Goal: Navigation & Orientation: Understand site structure

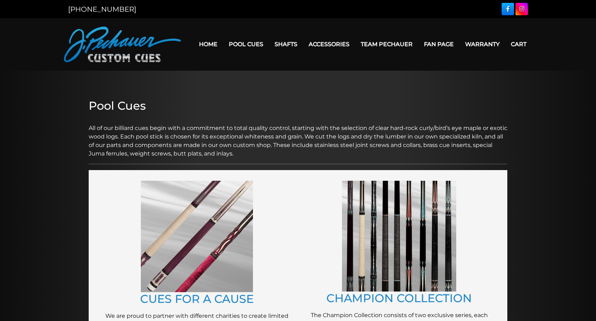
click at [436, 41] on link "Fan Page" at bounding box center [438, 44] width 41 height 18
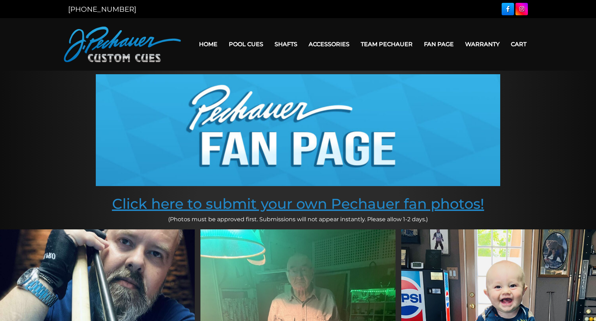
click at [283, 206] on link "Click here to submit your own Pechauer fan photos!" at bounding box center [298, 203] width 372 height 17
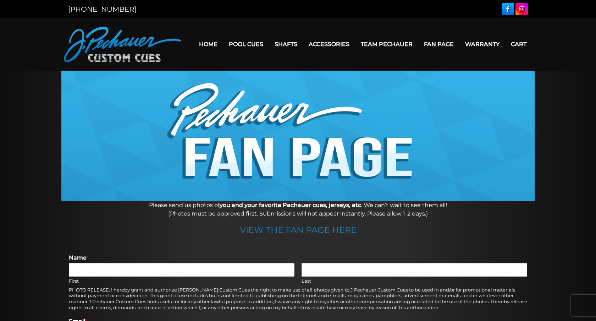
click at [476, 43] on link "Warranty" at bounding box center [482, 44] width 46 height 18
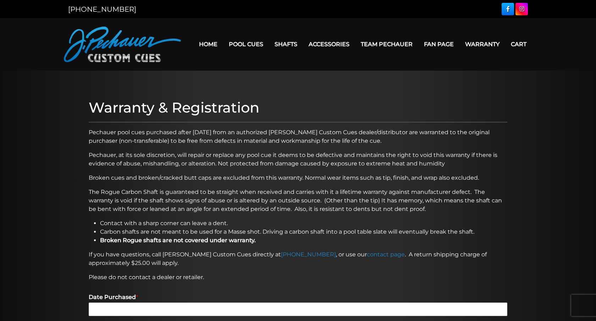
click at [214, 48] on link "Home" at bounding box center [208, 44] width 30 height 18
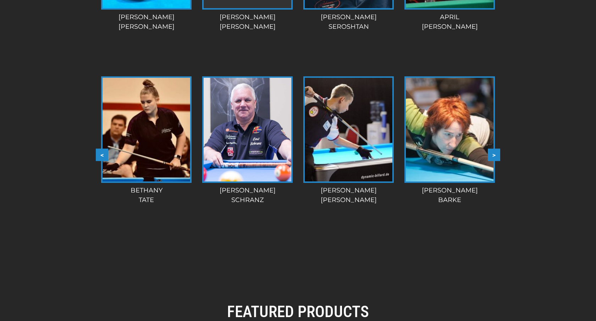
scroll to position [723, 0]
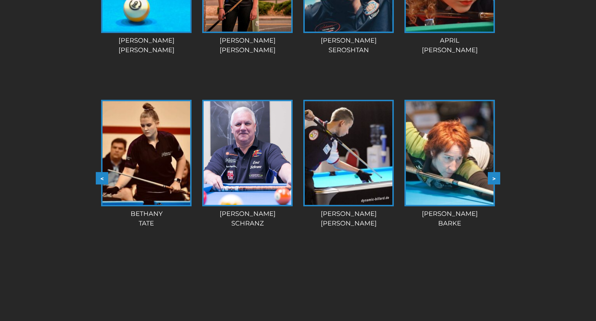
click at [494, 180] on button ">" at bounding box center [494, 178] width 12 height 12
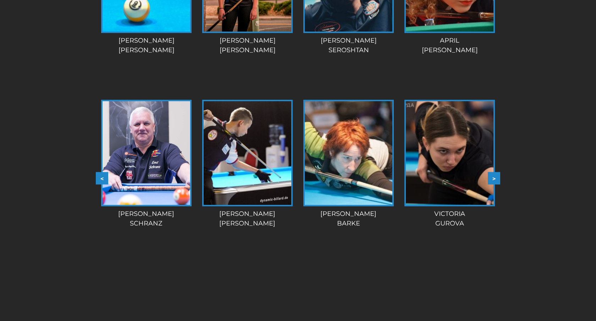
click at [494, 180] on button ">" at bounding box center [494, 178] width 12 height 12
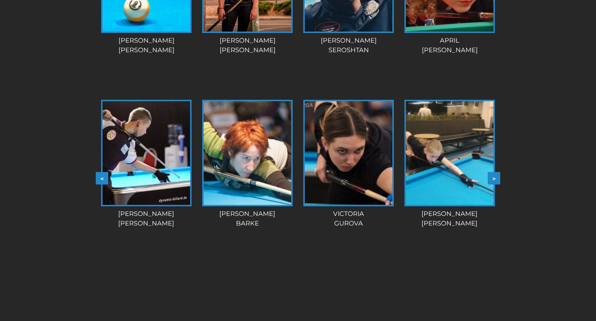
click at [494, 180] on button ">" at bounding box center [494, 178] width 12 height 12
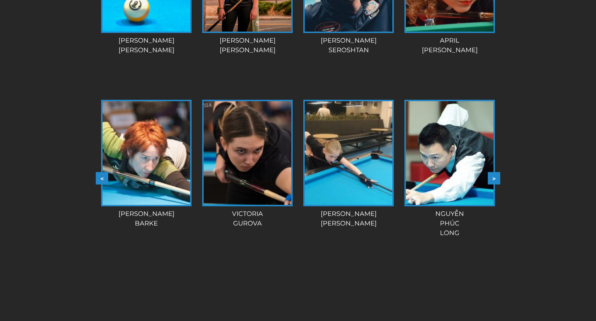
click at [494, 180] on button ">" at bounding box center [494, 178] width 12 height 12
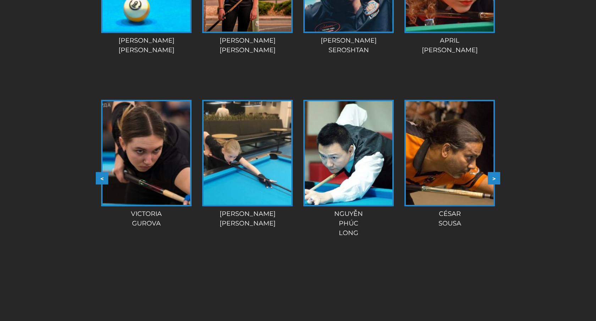
click at [494, 180] on button ">" at bounding box center [494, 178] width 12 height 12
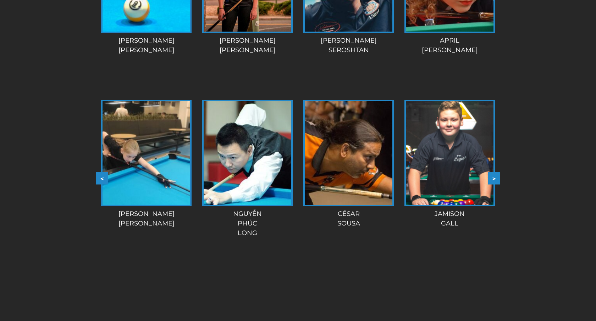
click at [494, 180] on button ">" at bounding box center [494, 178] width 12 height 12
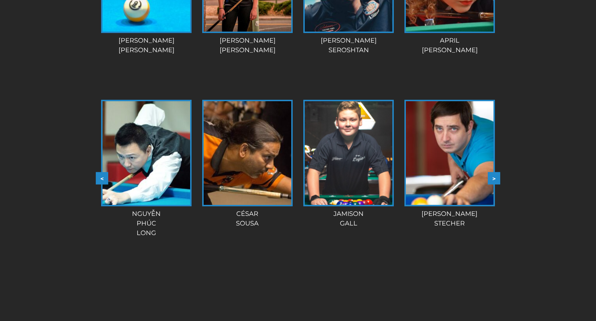
click at [494, 180] on button ">" at bounding box center [494, 178] width 12 height 12
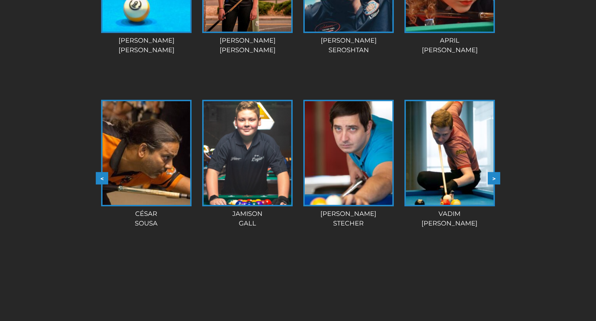
click at [494, 180] on button ">" at bounding box center [494, 178] width 12 height 12
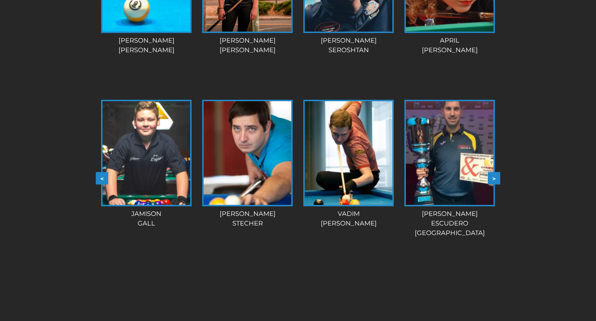
click at [494, 180] on button ">" at bounding box center [494, 178] width 12 height 12
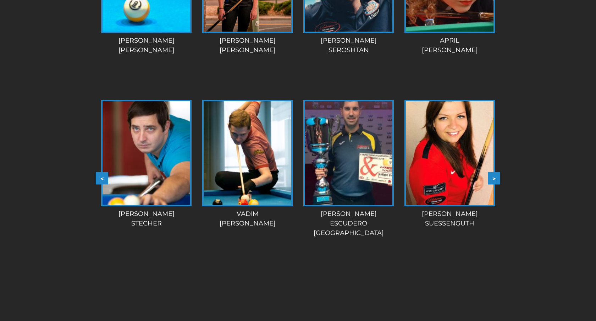
click at [494, 180] on button ">" at bounding box center [494, 178] width 12 height 12
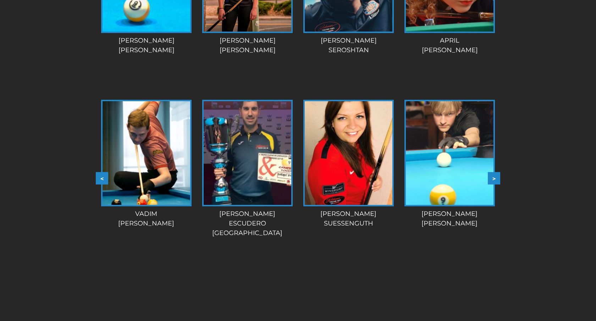
click at [494, 180] on button ">" at bounding box center [494, 178] width 12 height 12
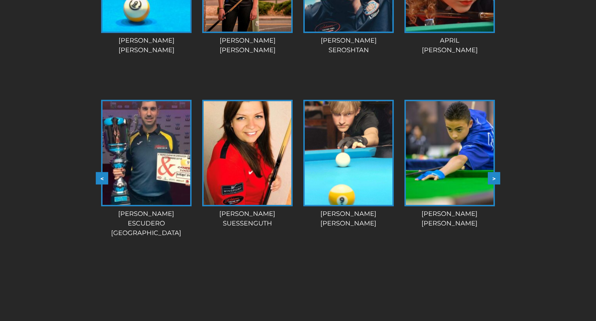
click at [494, 180] on button ">" at bounding box center [494, 178] width 12 height 12
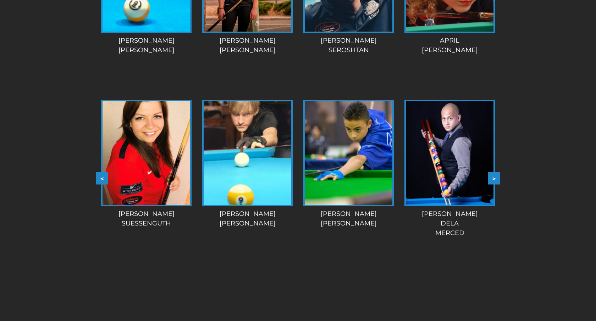
click at [494, 180] on button ">" at bounding box center [494, 178] width 12 height 12
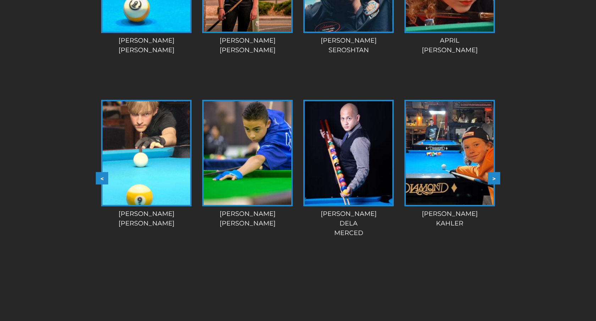
click at [494, 180] on button ">" at bounding box center [494, 178] width 12 height 12
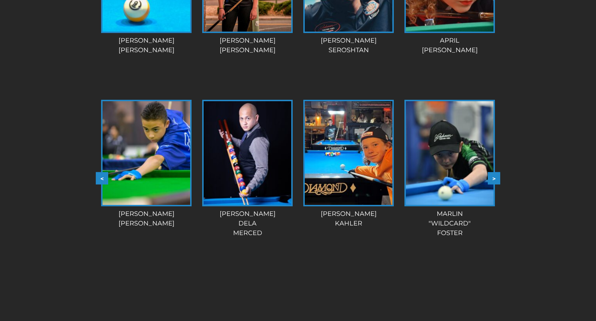
click at [494, 180] on button ">" at bounding box center [494, 178] width 12 height 12
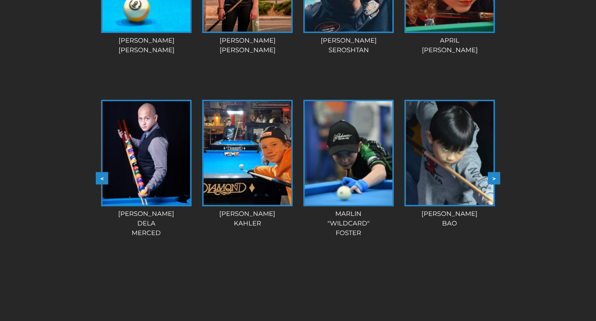
click at [494, 180] on button ">" at bounding box center [494, 178] width 12 height 12
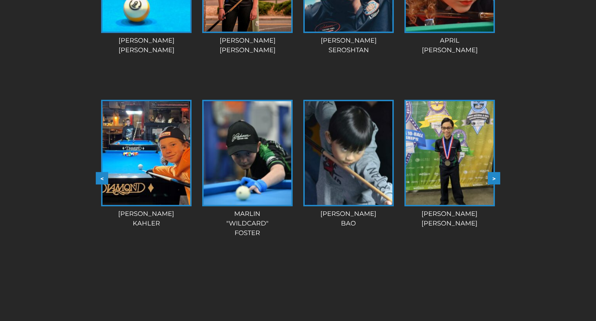
click at [494, 180] on button ">" at bounding box center [494, 178] width 12 height 12
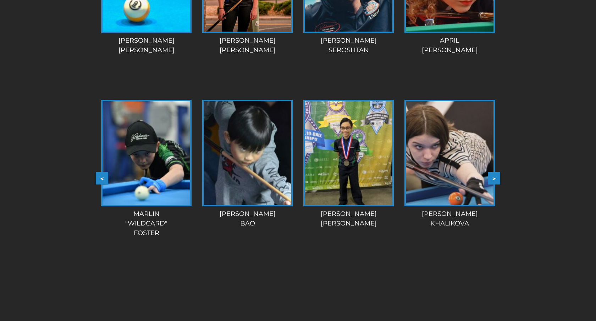
click at [494, 180] on button ">" at bounding box center [494, 178] width 12 height 12
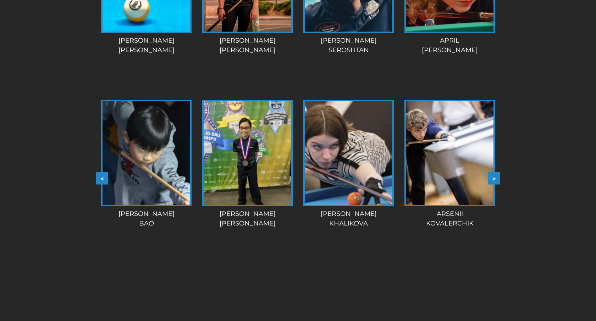
click at [494, 180] on button ">" at bounding box center [494, 178] width 12 height 12
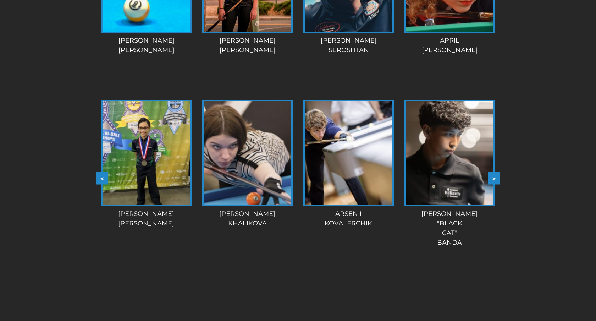
click at [494, 180] on button ">" at bounding box center [494, 178] width 12 height 12
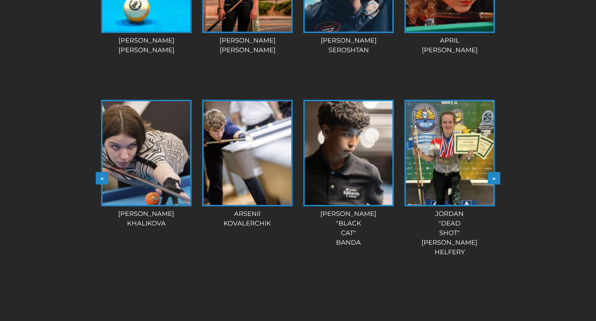
click at [490, 181] on button ">" at bounding box center [494, 178] width 12 height 12
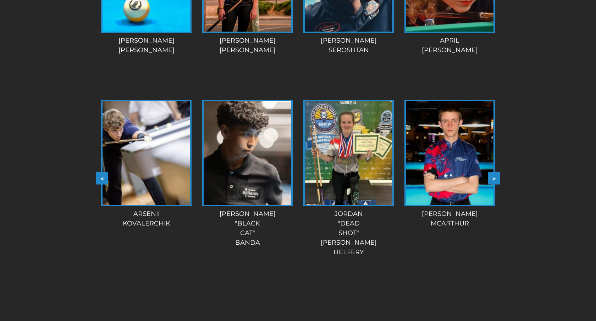
click at [490, 181] on button ">" at bounding box center [494, 178] width 12 height 12
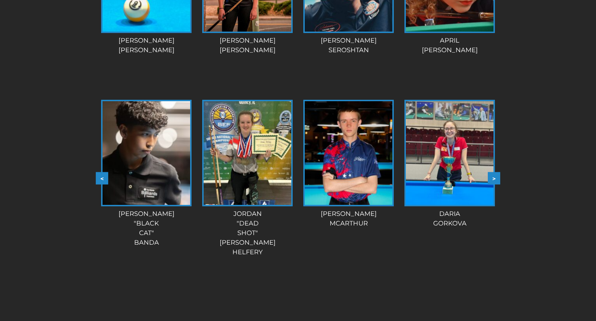
click at [490, 181] on button ">" at bounding box center [494, 178] width 12 height 12
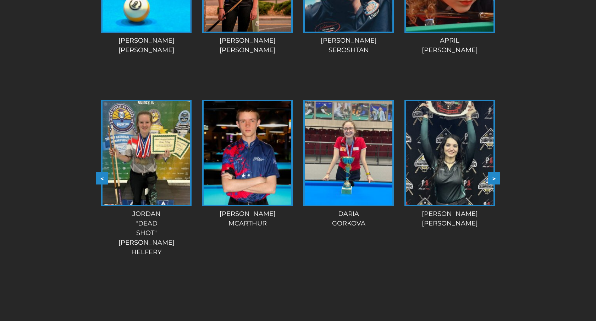
click at [490, 181] on button ">" at bounding box center [494, 178] width 12 height 12
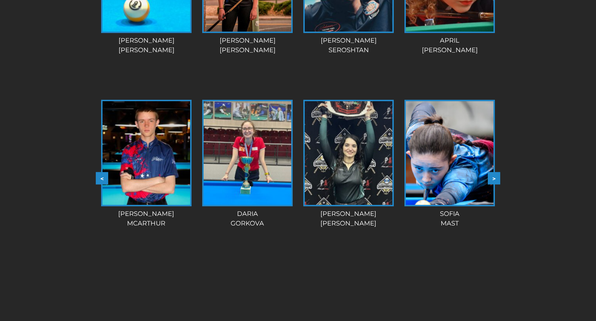
click at [490, 181] on button ">" at bounding box center [494, 178] width 12 height 12
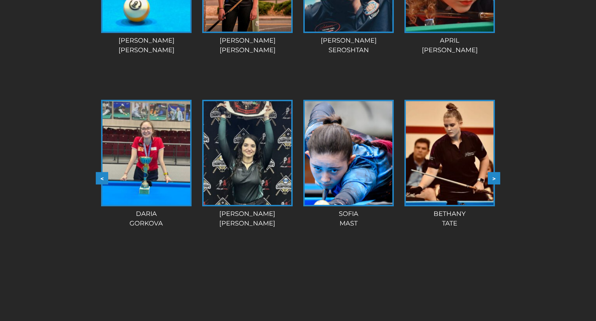
click at [490, 181] on button ">" at bounding box center [494, 178] width 12 height 12
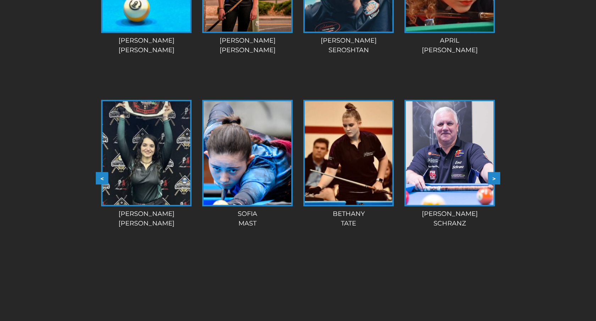
click at [490, 181] on button ">" at bounding box center [494, 178] width 12 height 12
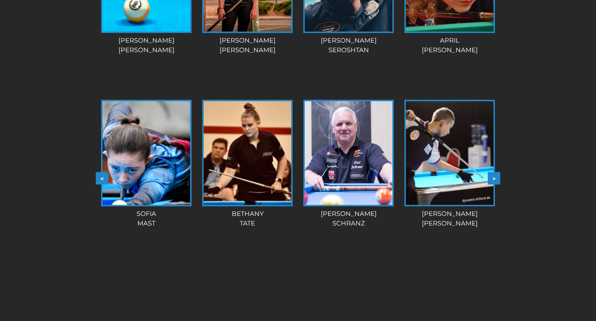
click at [490, 181] on button ">" at bounding box center [494, 178] width 12 height 12
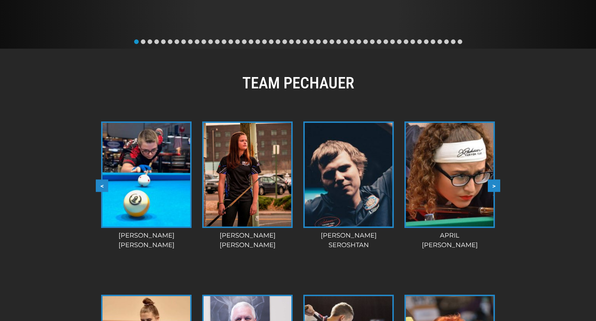
scroll to position [521, 0]
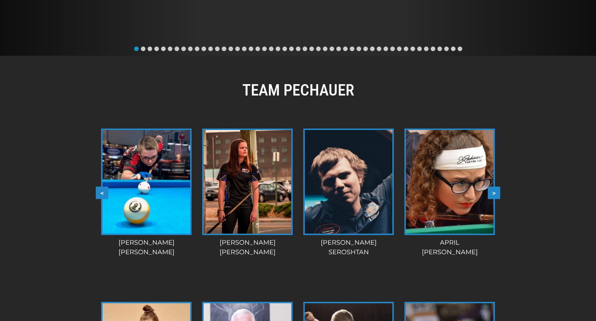
click at [498, 192] on button ">" at bounding box center [494, 192] width 12 height 12
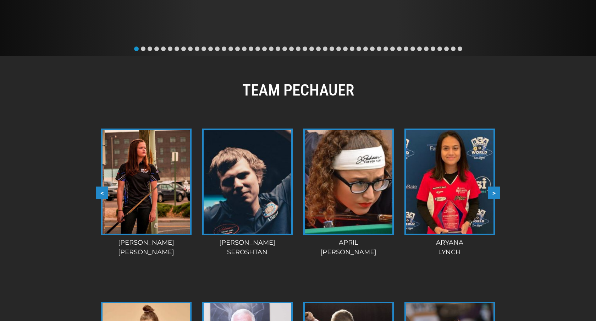
click at [498, 192] on button ">" at bounding box center [494, 192] width 12 height 12
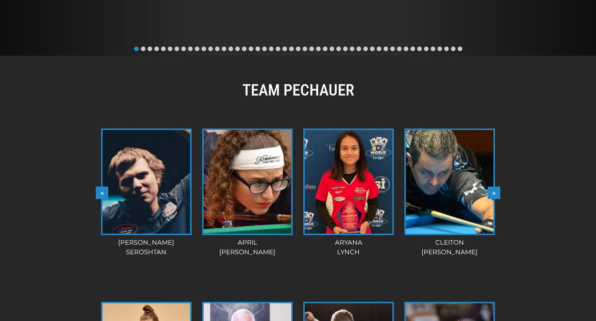
click at [498, 192] on button ">" at bounding box center [494, 192] width 12 height 12
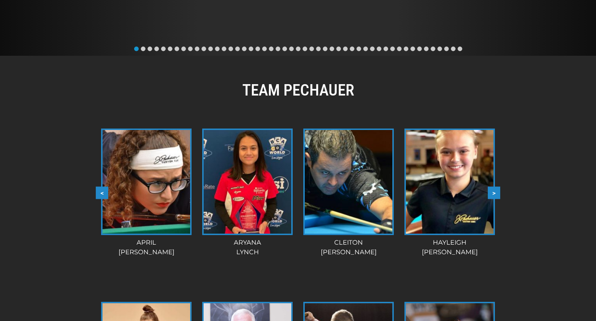
click at [498, 192] on button ">" at bounding box center [494, 192] width 12 height 12
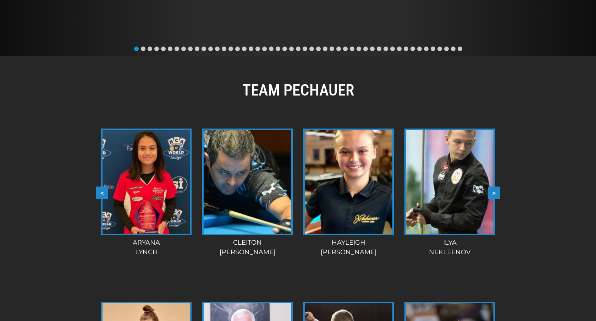
click at [498, 192] on button ">" at bounding box center [494, 192] width 12 height 12
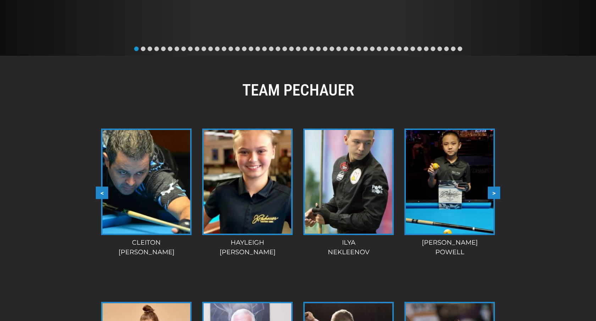
click at [498, 192] on button ">" at bounding box center [494, 192] width 12 height 12
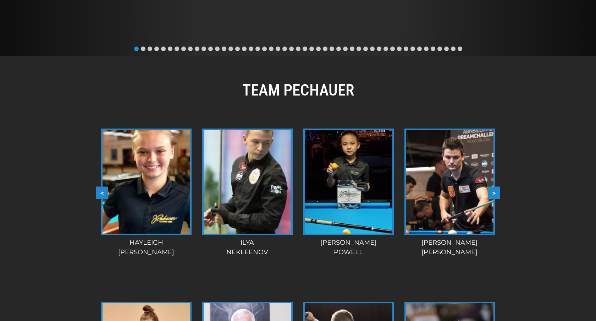
click at [498, 192] on button ">" at bounding box center [494, 192] width 12 height 12
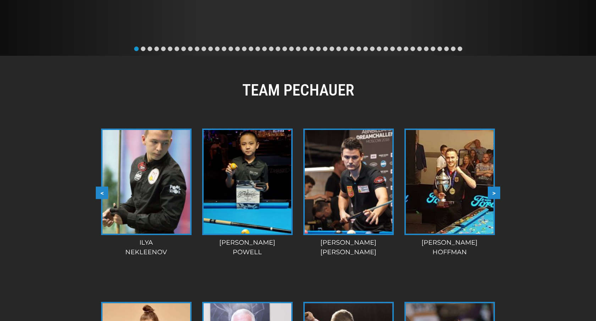
click at [498, 192] on button ">" at bounding box center [494, 192] width 12 height 12
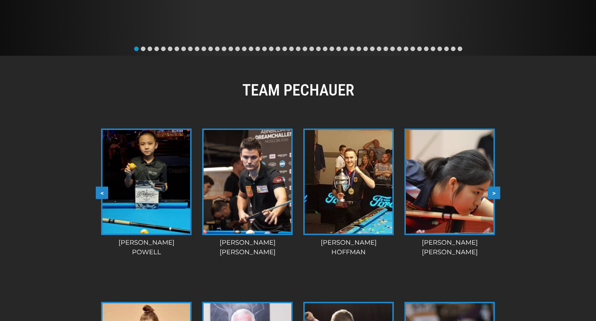
click at [498, 192] on button ">" at bounding box center [494, 192] width 12 height 12
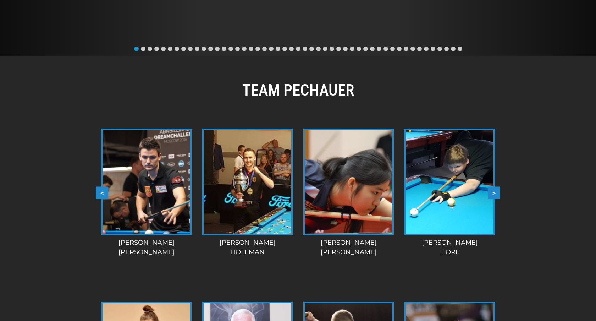
click at [498, 192] on button ">" at bounding box center [494, 192] width 12 height 12
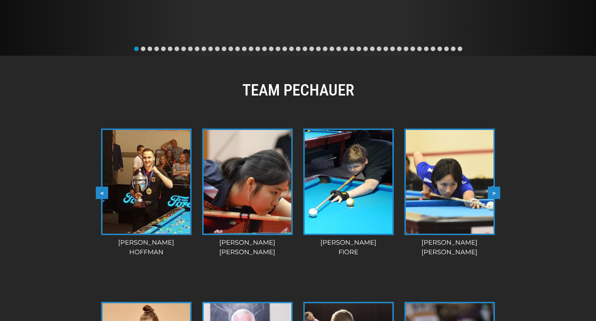
click at [498, 192] on button ">" at bounding box center [494, 192] width 12 height 12
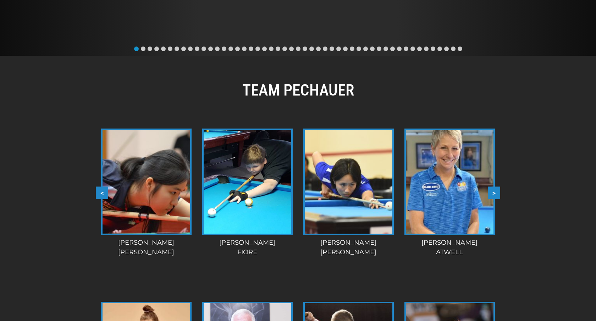
click at [498, 192] on button ">" at bounding box center [494, 192] width 12 height 12
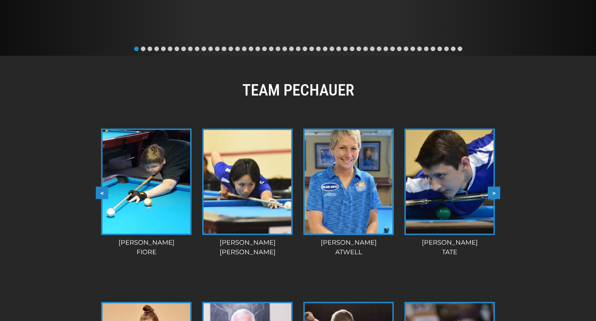
click at [498, 192] on button ">" at bounding box center [494, 192] width 12 height 12
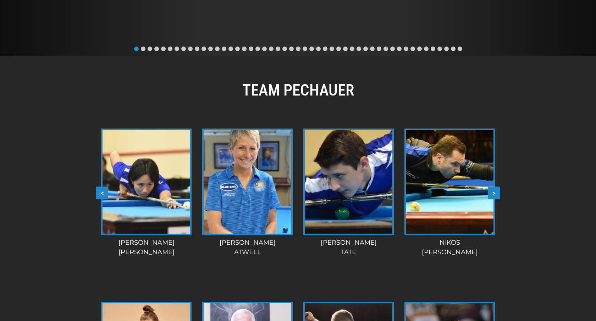
click at [498, 192] on button ">" at bounding box center [494, 192] width 12 height 12
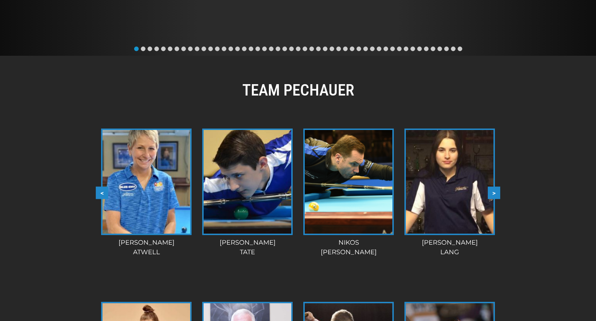
click at [498, 192] on button ">" at bounding box center [494, 192] width 12 height 12
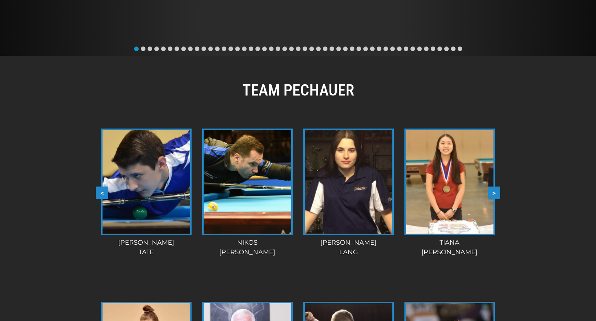
click at [498, 192] on button ">" at bounding box center [494, 192] width 12 height 12
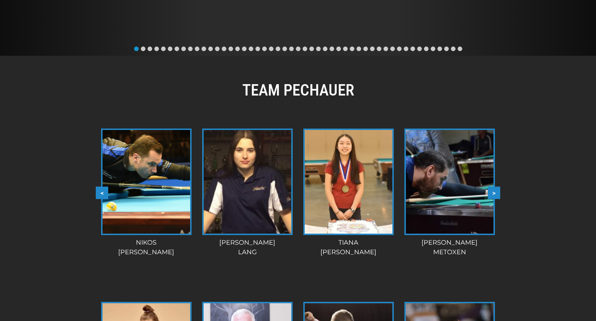
click at [498, 192] on button ">" at bounding box center [494, 192] width 12 height 12
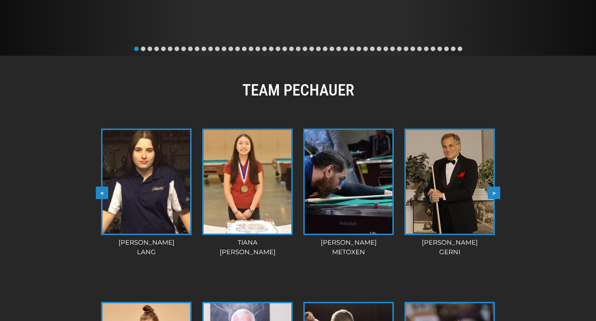
click at [498, 192] on button ">" at bounding box center [494, 192] width 12 height 12
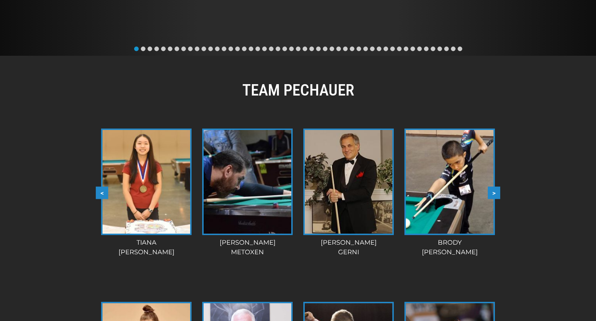
click at [498, 192] on button ">" at bounding box center [494, 192] width 12 height 12
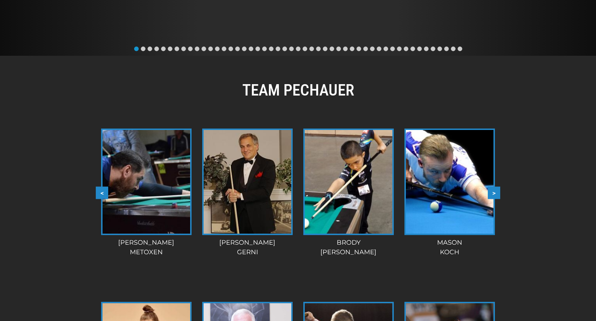
click at [498, 192] on button ">" at bounding box center [494, 192] width 12 height 12
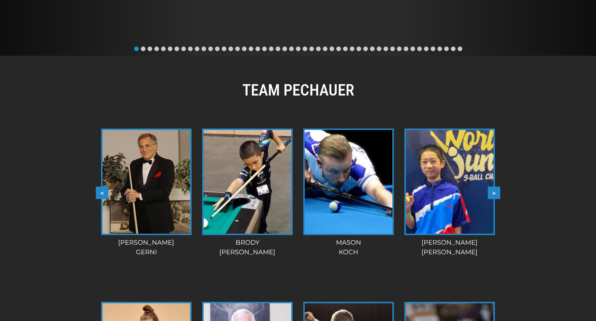
click at [498, 192] on button ">" at bounding box center [494, 192] width 12 height 12
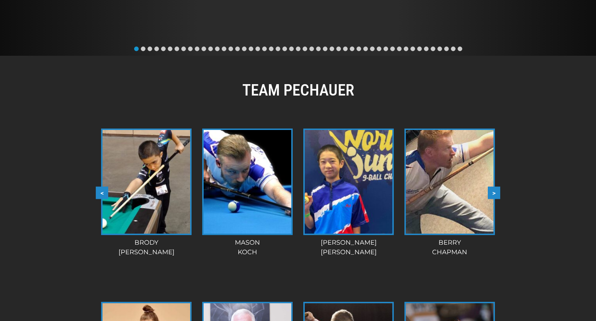
click at [498, 192] on button ">" at bounding box center [494, 192] width 12 height 12
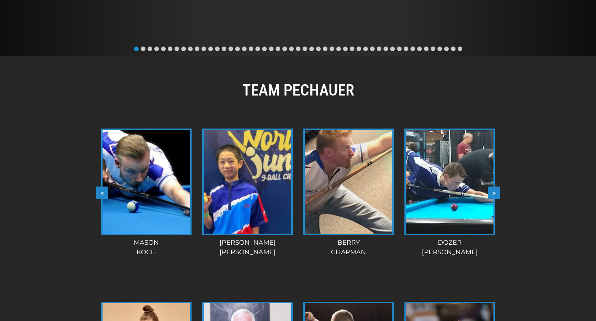
click at [498, 192] on button ">" at bounding box center [494, 192] width 12 height 12
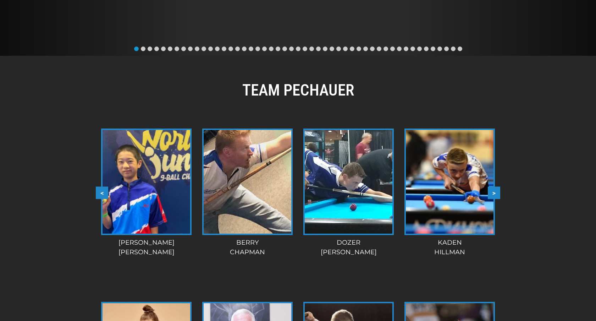
click at [498, 192] on button ">" at bounding box center [494, 192] width 12 height 12
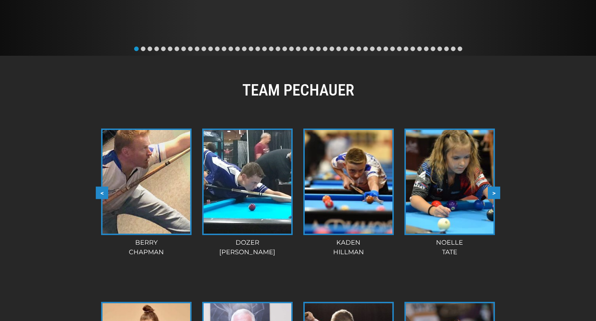
click at [498, 192] on button ">" at bounding box center [494, 192] width 12 height 12
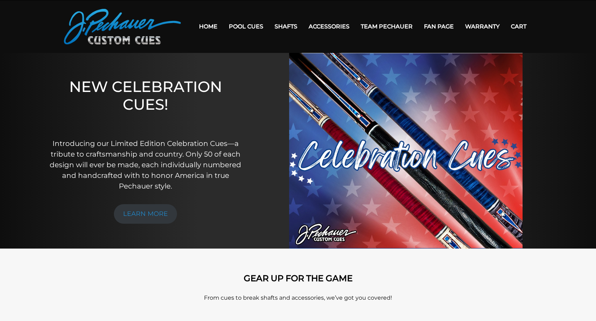
scroll to position [0, 0]
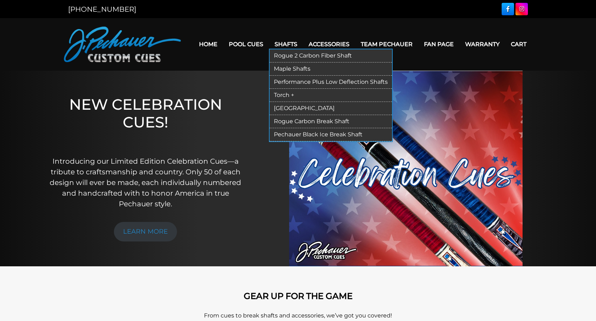
click at [292, 39] on link "Shafts" at bounding box center [286, 44] width 34 height 18
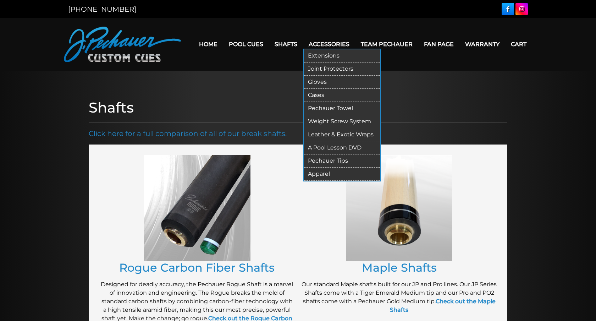
click at [330, 44] on link "Accessories" at bounding box center [329, 44] width 52 height 18
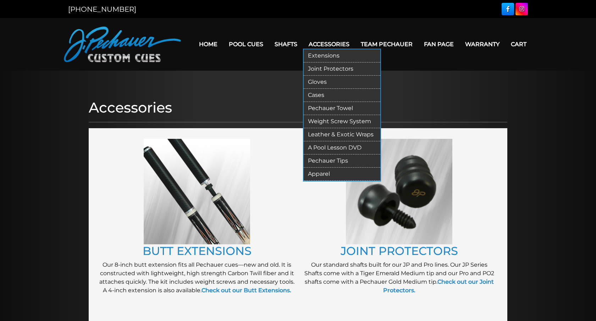
click at [320, 59] on link "Extensions" at bounding box center [342, 55] width 77 height 13
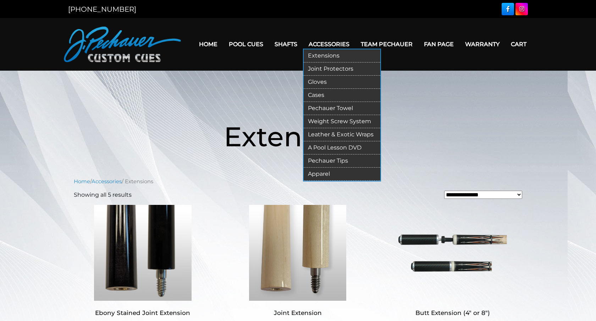
click at [326, 69] on link "Joint Protectors" at bounding box center [342, 68] width 77 height 13
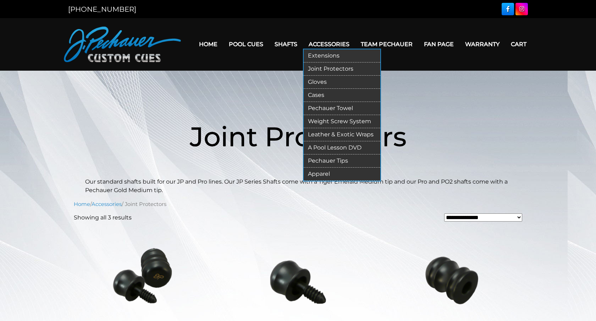
click at [322, 85] on link "Gloves" at bounding box center [342, 82] width 77 height 13
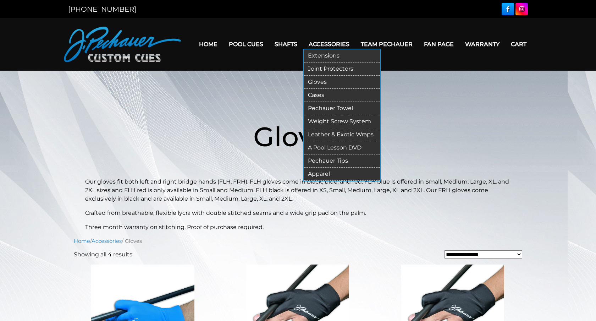
click at [320, 94] on link "Cases" at bounding box center [342, 95] width 77 height 13
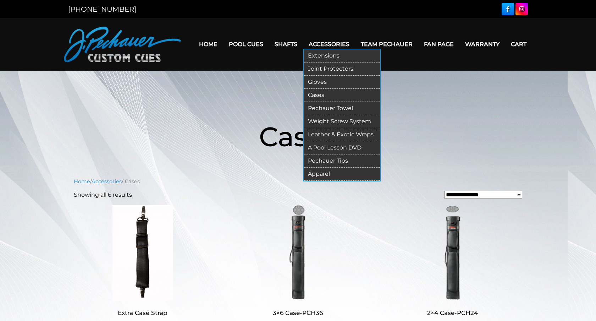
click at [327, 108] on link "Pechauer Towel" at bounding box center [342, 108] width 77 height 13
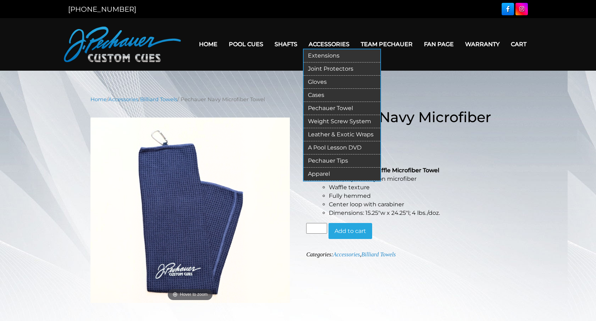
click at [326, 123] on link "Weight Screw System" at bounding box center [342, 121] width 77 height 13
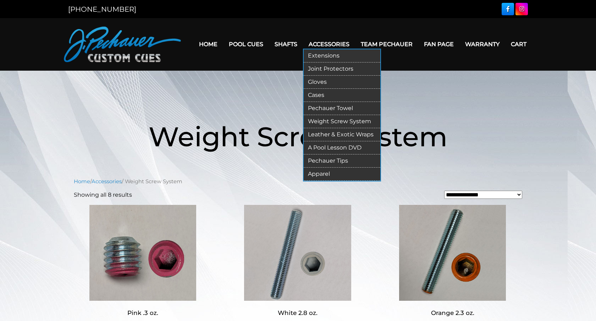
click at [336, 134] on link "Leather & Exotic Wraps" at bounding box center [342, 134] width 77 height 13
